Goal: Information Seeking & Learning: Find specific fact

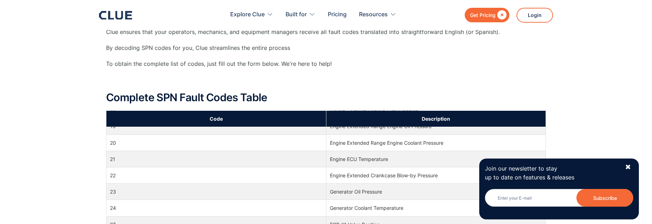
scroll to position [106, 0]
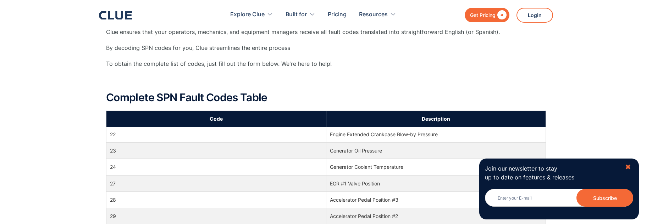
click at [629, 169] on div "✖" at bounding box center [628, 167] width 6 height 9
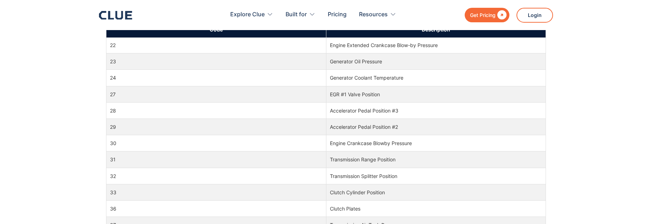
scroll to position [319, 0]
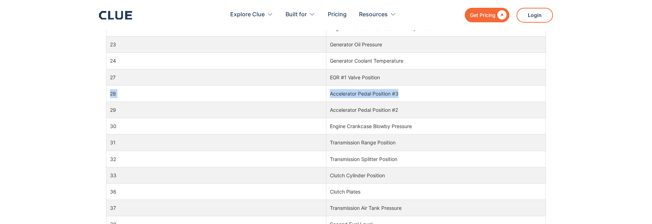
drag, startPoint x: 401, startPoint y: 95, endPoint x: 107, endPoint y: 96, distance: 293.2
click at [107, 96] on tr "28 Accelerator Pedal Position #3" at bounding box center [325, 93] width 439 height 16
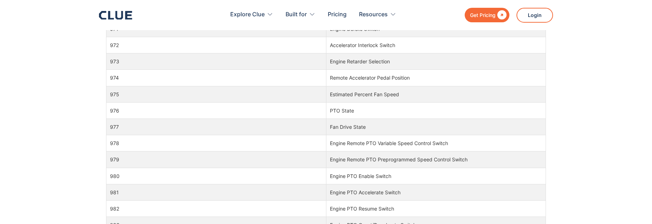
scroll to position [10566, 0]
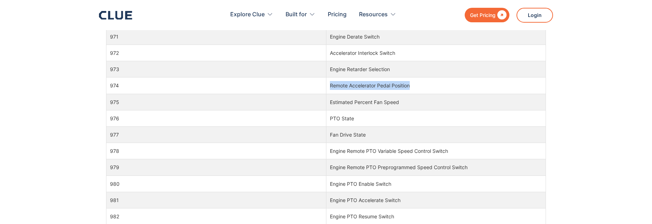
drag, startPoint x: 412, startPoint y: 87, endPoint x: 328, endPoint y: 87, distance: 84.4
click at [328, 87] on td "Remote Accelerator Pedal Position" at bounding box center [436, 86] width 220 height 16
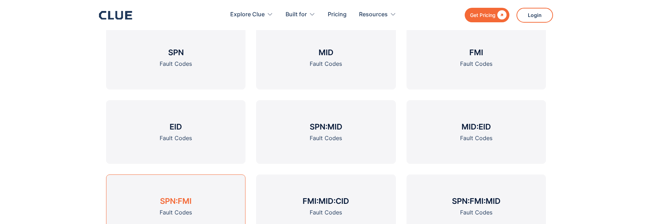
scroll to position [745, 0]
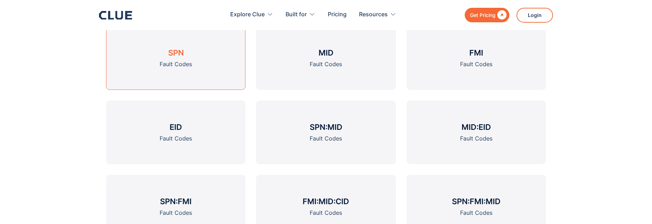
click at [180, 57] on h3 "SPN" at bounding box center [176, 53] width 16 height 11
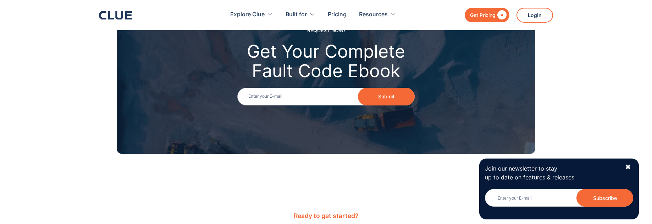
scroll to position [1099, 0]
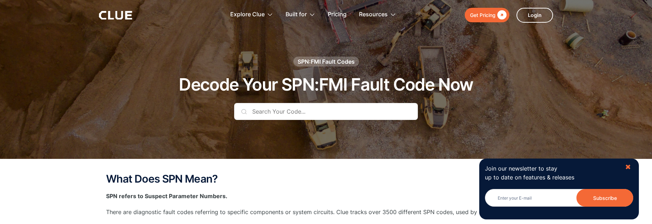
click at [628, 168] on div "✖" at bounding box center [628, 167] width 6 height 9
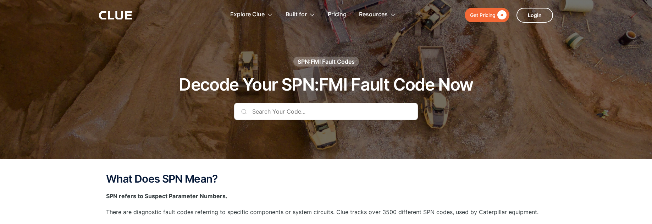
click at [293, 113] on input "text" at bounding box center [326, 111] width 184 height 17
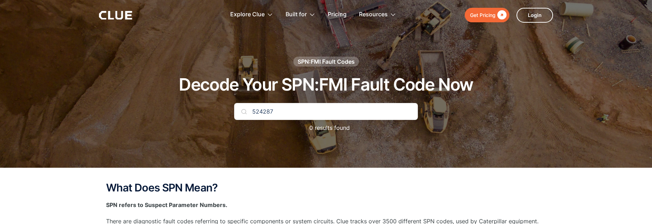
type input "524287"
